Goal: Information Seeking & Learning: Compare options

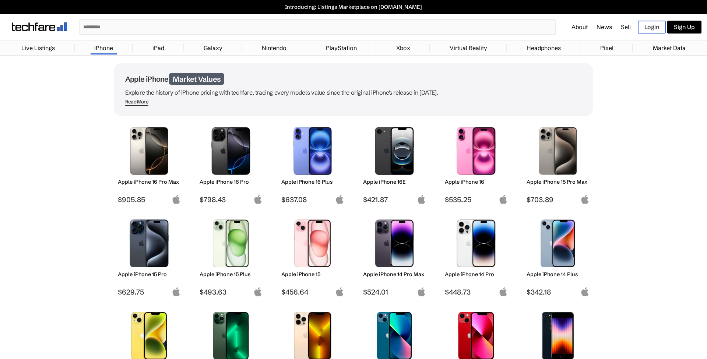
click at [158, 156] on img at bounding box center [149, 151] width 52 height 48
click at [150, 152] on img at bounding box center [149, 151] width 52 height 48
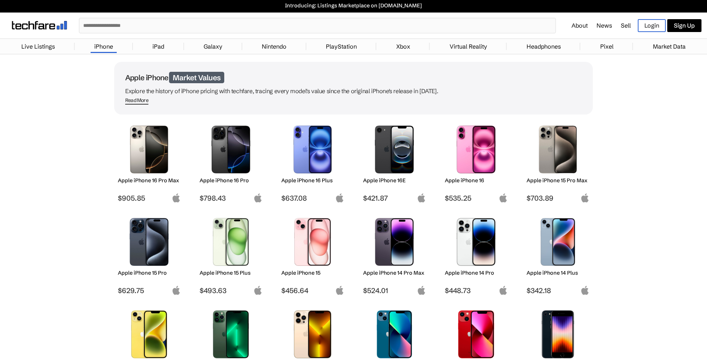
click at [236, 154] on img at bounding box center [231, 150] width 52 height 48
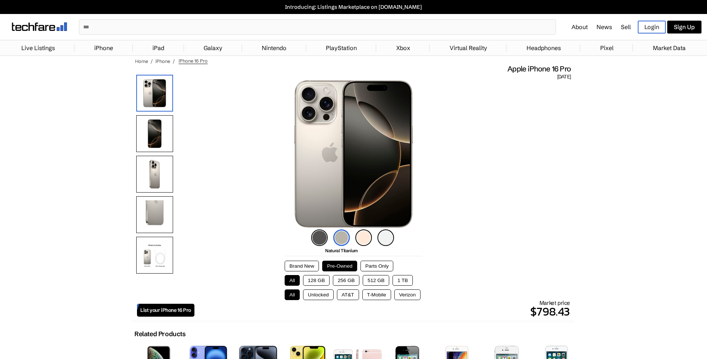
click at [312, 280] on button "128 GB" at bounding box center [316, 280] width 27 height 11
click at [321, 298] on button "Unlocked" at bounding box center [318, 294] width 31 height 11
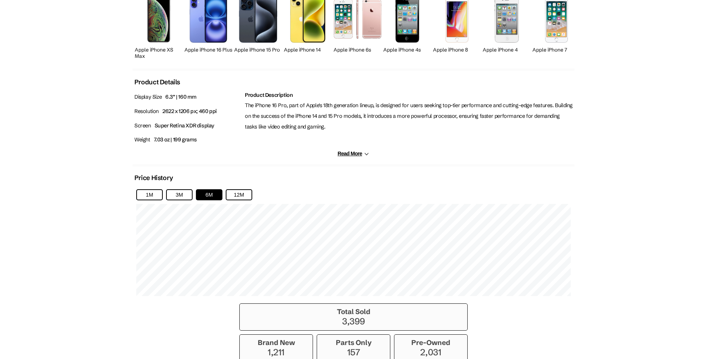
scroll to position [363, 0]
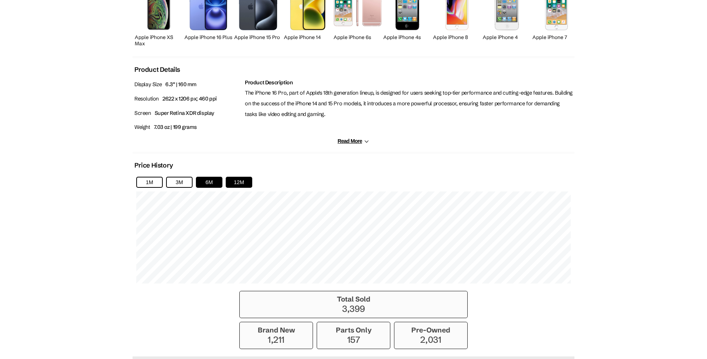
click at [243, 184] on button "12M" at bounding box center [239, 182] width 27 height 11
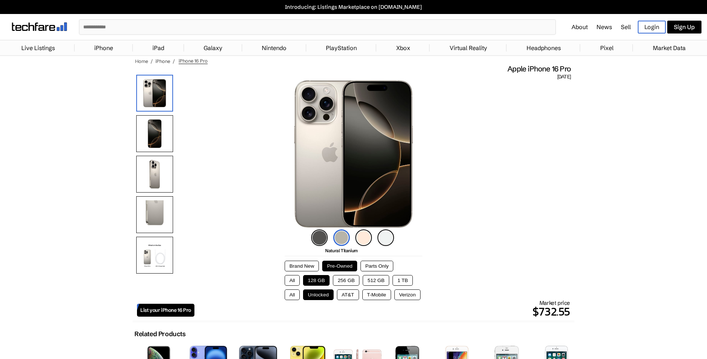
scroll to position [0, 0]
click at [105, 47] on link "iPhone" at bounding box center [104, 48] width 26 height 15
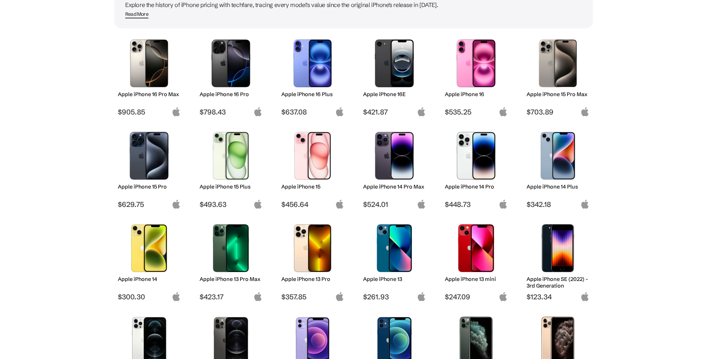
scroll to position [86, 0]
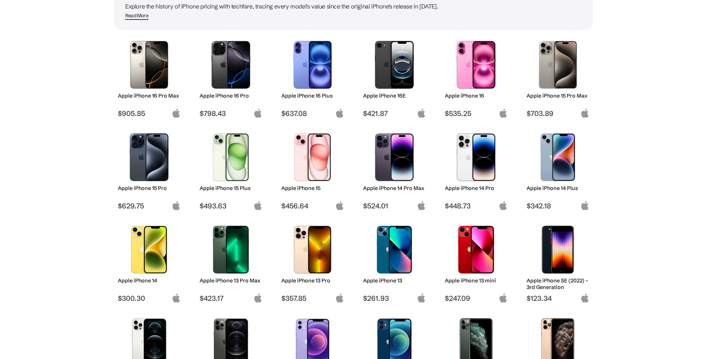
click at [162, 144] on img at bounding box center [149, 157] width 52 height 48
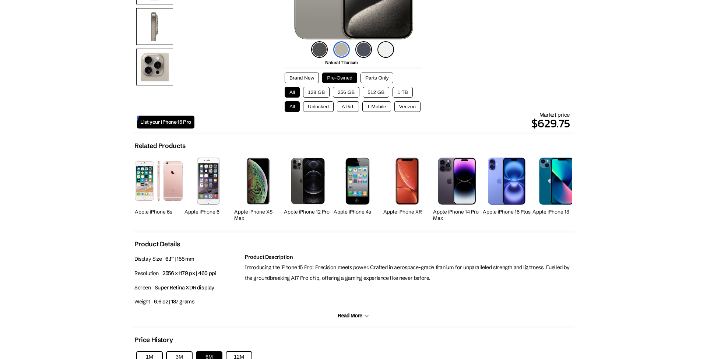
scroll to position [189, 0]
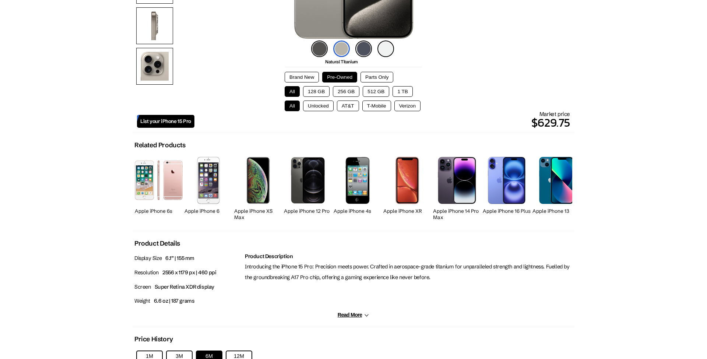
click at [314, 92] on button "128 GB" at bounding box center [316, 91] width 27 height 11
click at [321, 105] on button "Unlocked" at bounding box center [318, 106] width 31 height 11
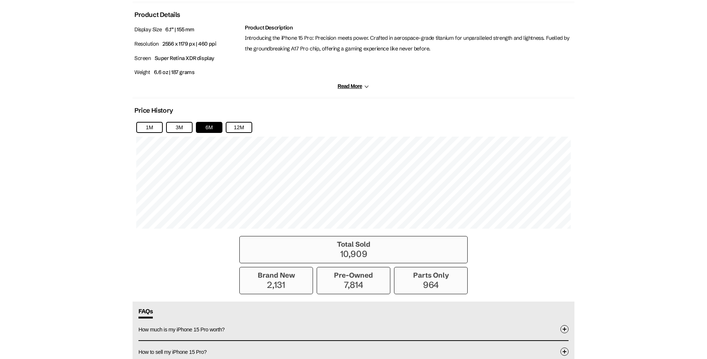
scroll to position [418, 0]
click at [240, 128] on button "12M" at bounding box center [239, 126] width 27 height 11
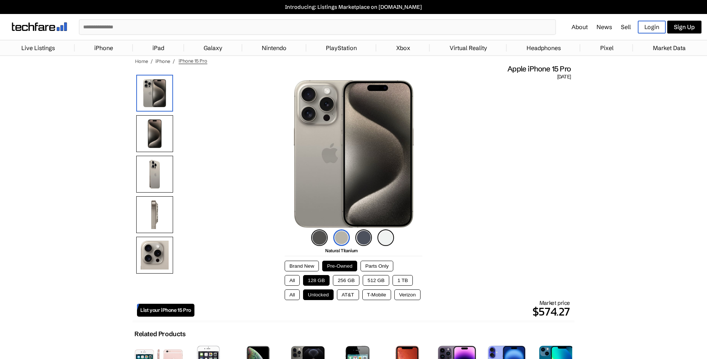
scroll to position [0, 0]
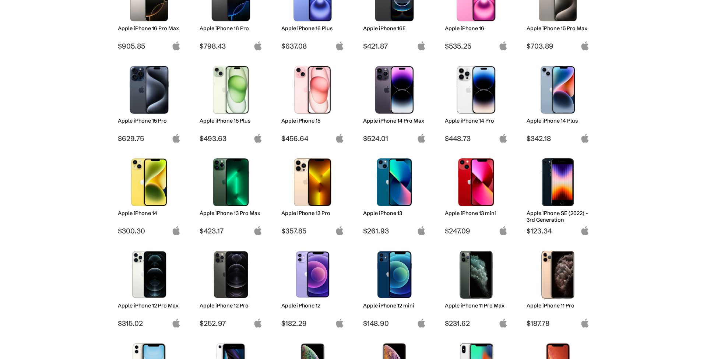
scroll to position [153, 0]
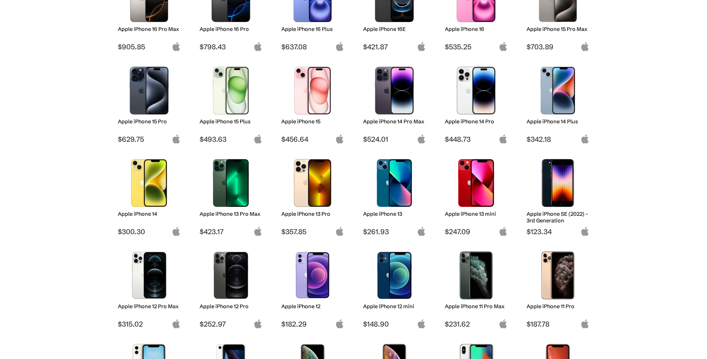
click at [477, 95] on img at bounding box center [476, 91] width 52 height 48
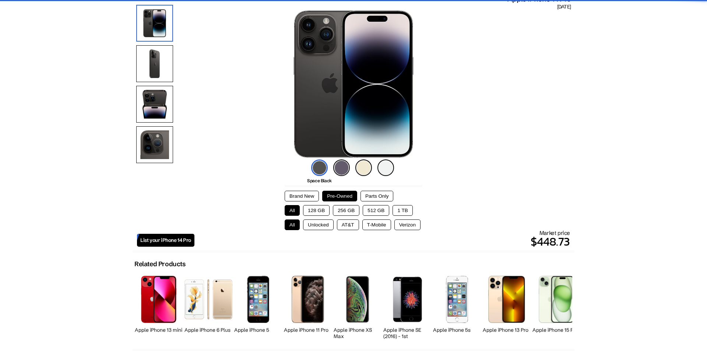
scroll to position [74, 0]
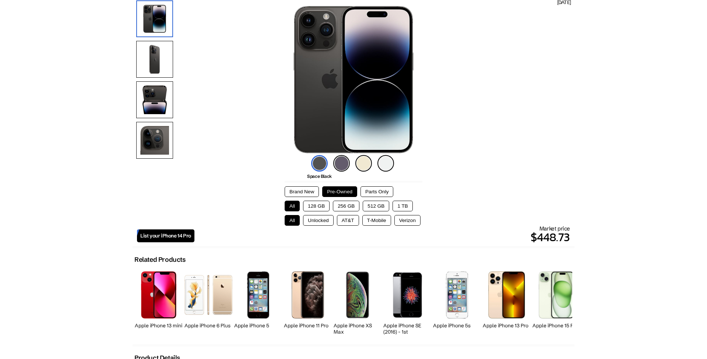
click at [315, 207] on button "128 GB" at bounding box center [316, 206] width 27 height 11
click at [316, 221] on button "Unlocked" at bounding box center [318, 220] width 31 height 11
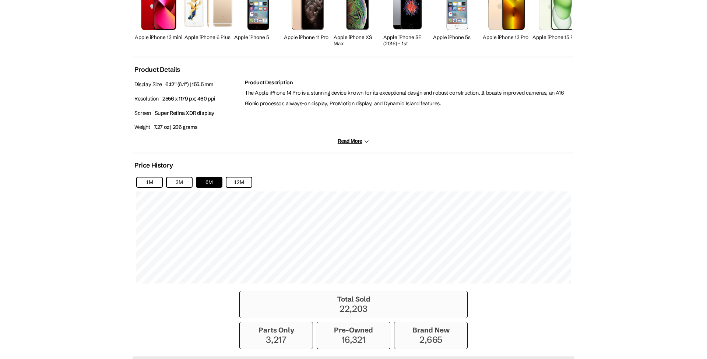
scroll to position [363, 0]
click at [237, 180] on button "12M" at bounding box center [239, 182] width 27 height 11
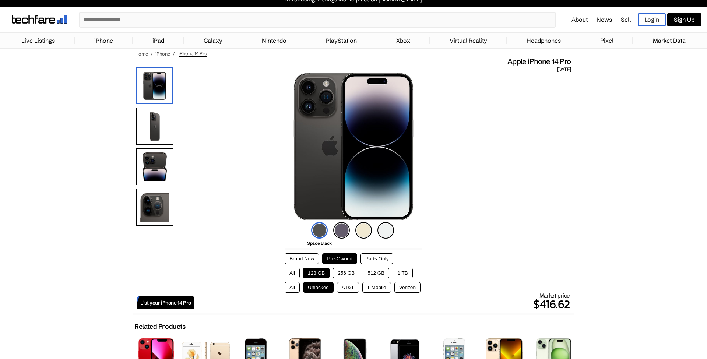
scroll to position [8, 0]
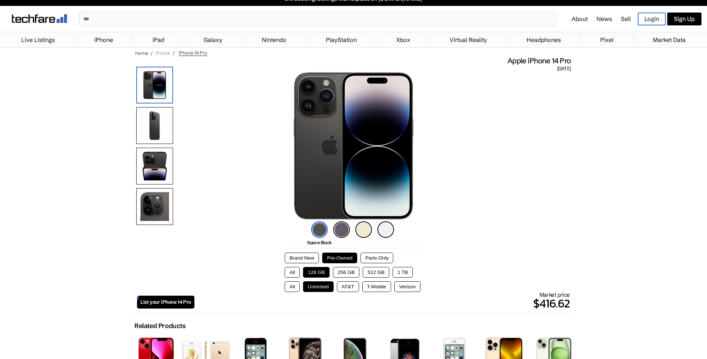
click at [165, 52] on link "iPhone" at bounding box center [162, 53] width 15 height 6
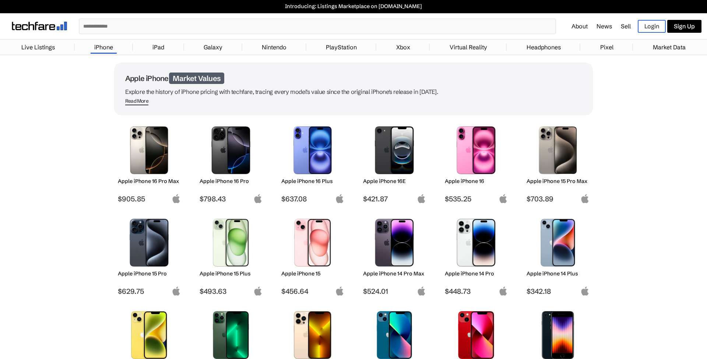
scroll to position [1, 0]
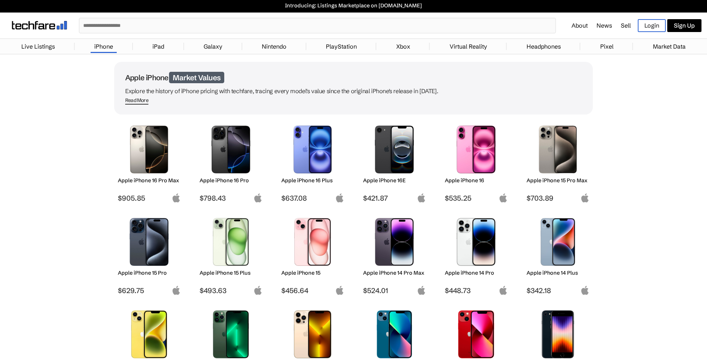
click at [142, 101] on span "Read More" at bounding box center [136, 100] width 23 height 7
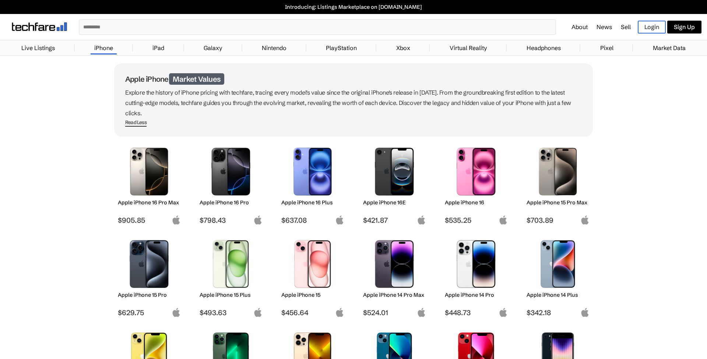
scroll to position [0, 0]
click at [226, 177] on img at bounding box center [231, 172] width 52 height 48
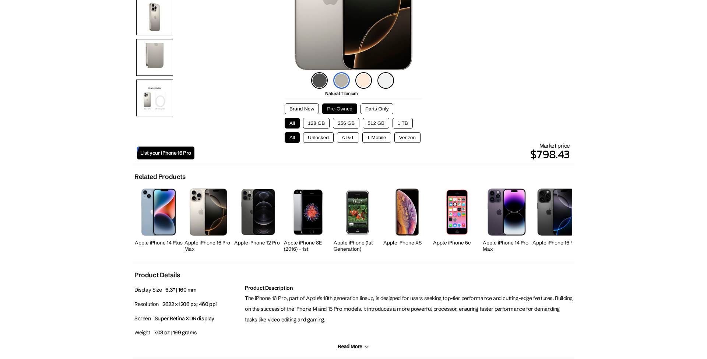
scroll to position [158, 0]
drag, startPoint x: 316, startPoint y: 135, endPoint x: 314, endPoint y: 127, distance: 8.5
click at [316, 135] on button "Unlocked" at bounding box center [318, 137] width 31 height 11
click at [313, 123] on button "128 GB" at bounding box center [316, 122] width 27 height 11
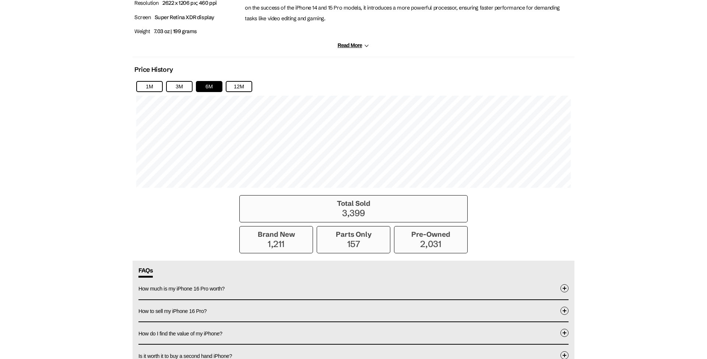
scroll to position [459, 0]
click at [239, 87] on button "12M" at bounding box center [239, 86] width 27 height 11
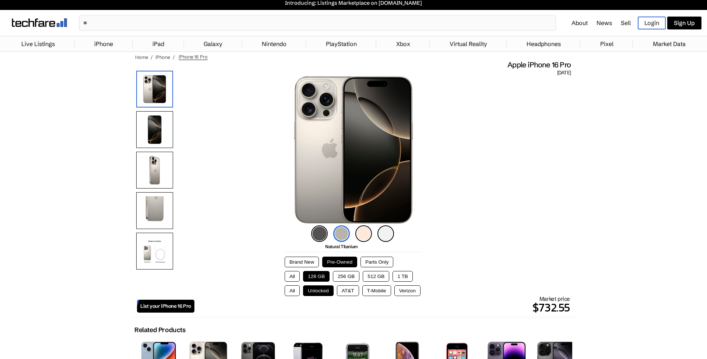
scroll to position [0, 0]
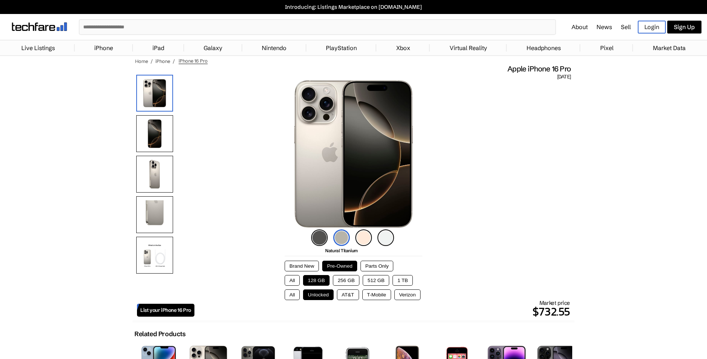
click at [497, 60] on ul "Home / iPhone / iPhone 16 Pro" at bounding box center [354, 61] width 442 height 6
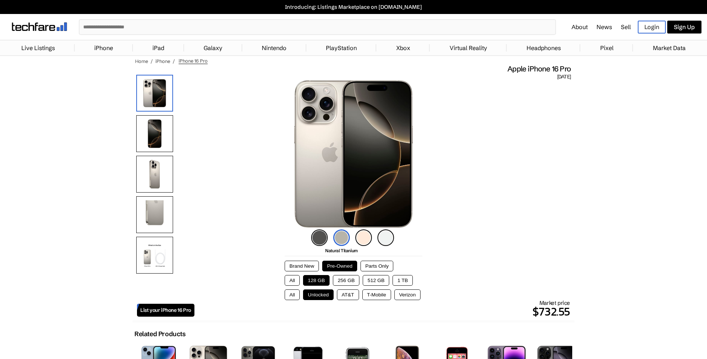
drag, startPoint x: 595, startPoint y: 149, endPoint x: 594, endPoint y: 142, distance: 6.7
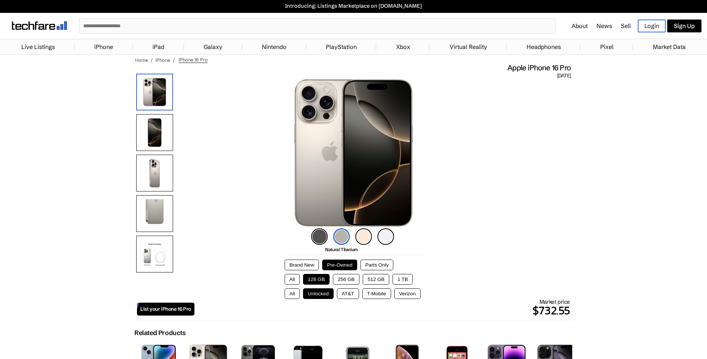
scroll to position [4, 0]
